Goal: Find specific page/section: Find specific page/section

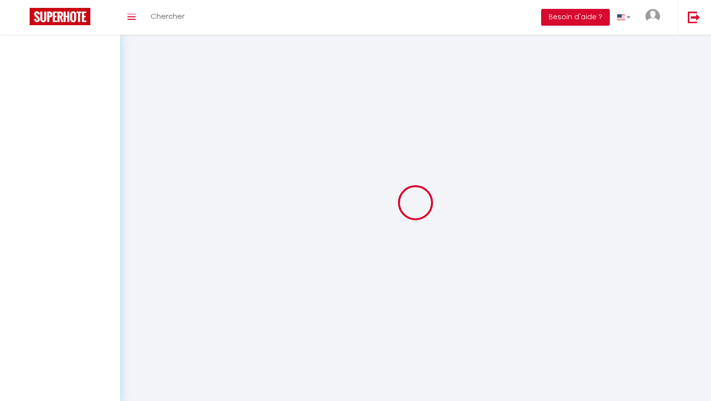
select select "2"
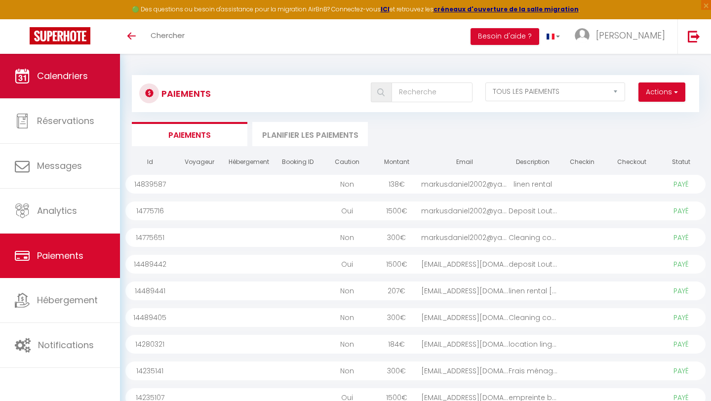
click at [74, 95] on link "Calendriers" at bounding box center [60, 76] width 120 height 44
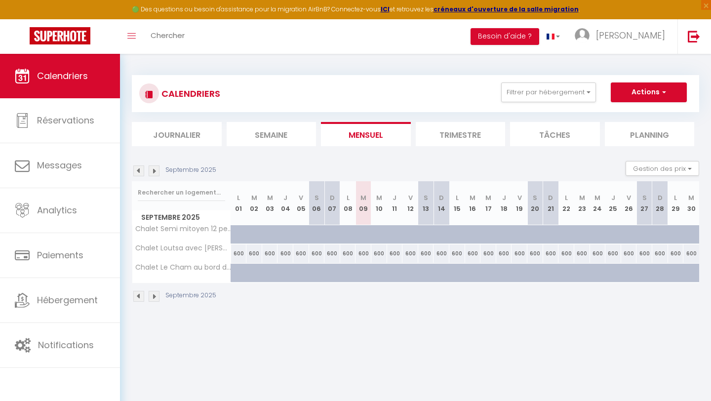
click at [156, 174] on img at bounding box center [154, 170] width 11 height 11
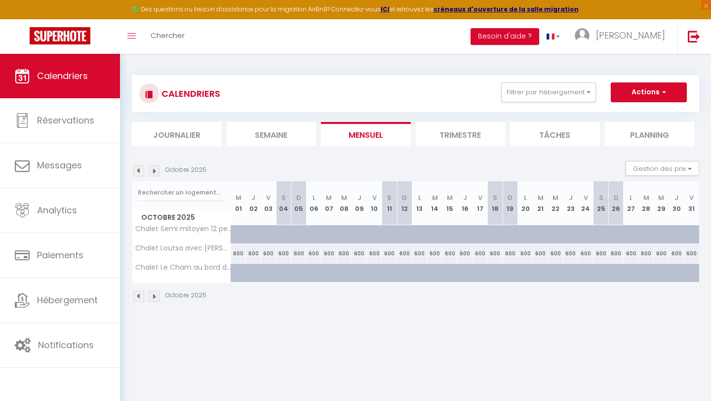
click at [156, 174] on img at bounding box center [154, 170] width 11 height 11
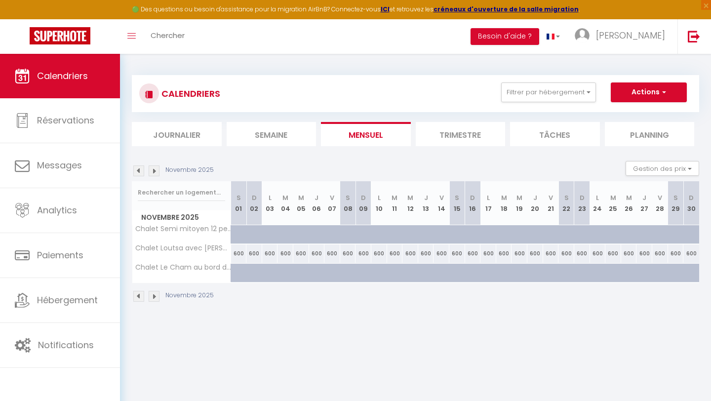
click at [156, 174] on img at bounding box center [154, 170] width 11 height 11
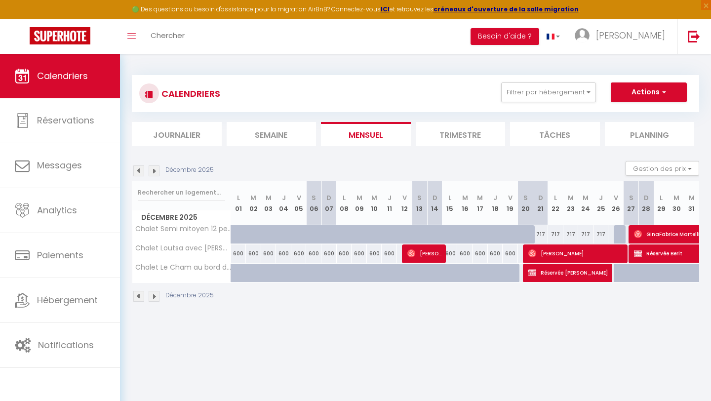
click at [156, 174] on img at bounding box center [154, 170] width 11 height 11
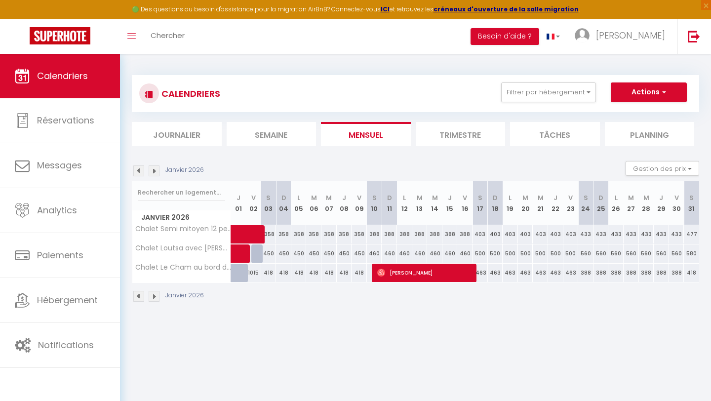
click at [156, 174] on img at bounding box center [154, 170] width 11 height 11
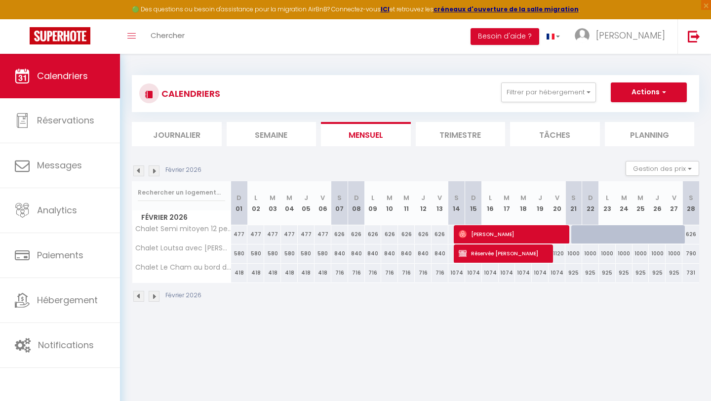
click at [156, 174] on img at bounding box center [154, 170] width 11 height 11
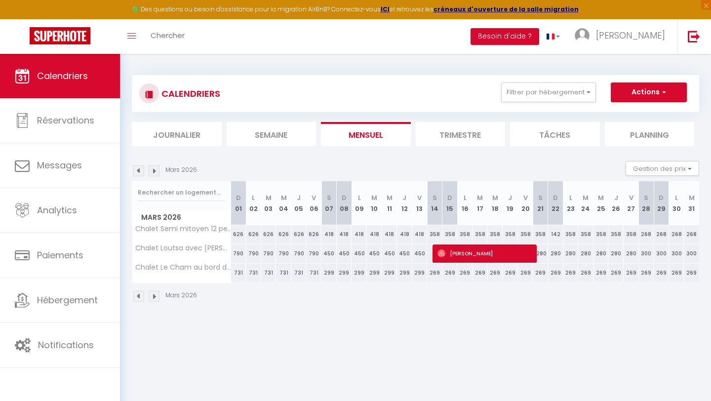
click at [156, 174] on img at bounding box center [154, 170] width 11 height 11
